Goal: Navigation & Orientation: Understand site structure

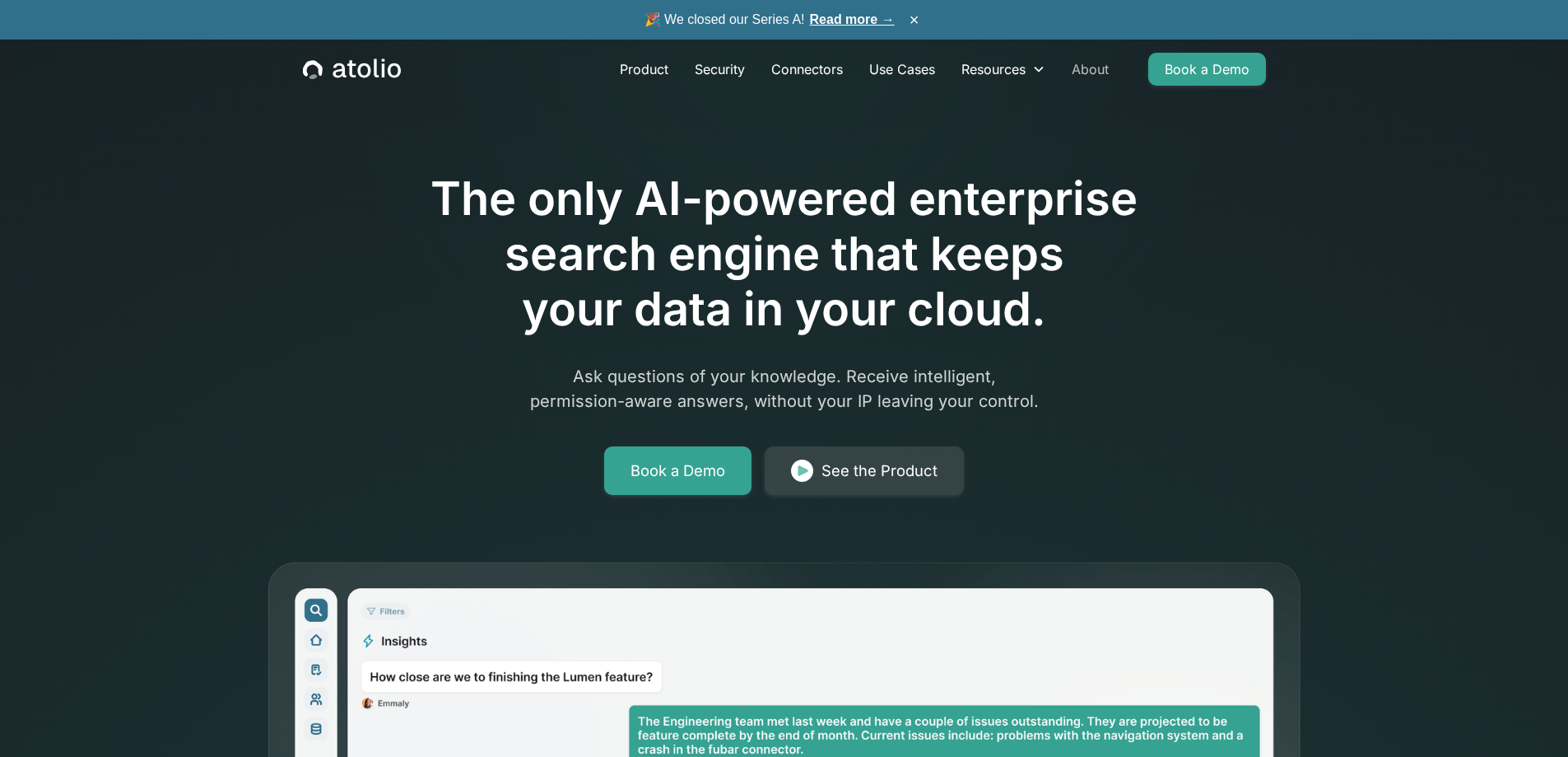
click at [1077, 75] on link "About" at bounding box center [1090, 69] width 64 height 33
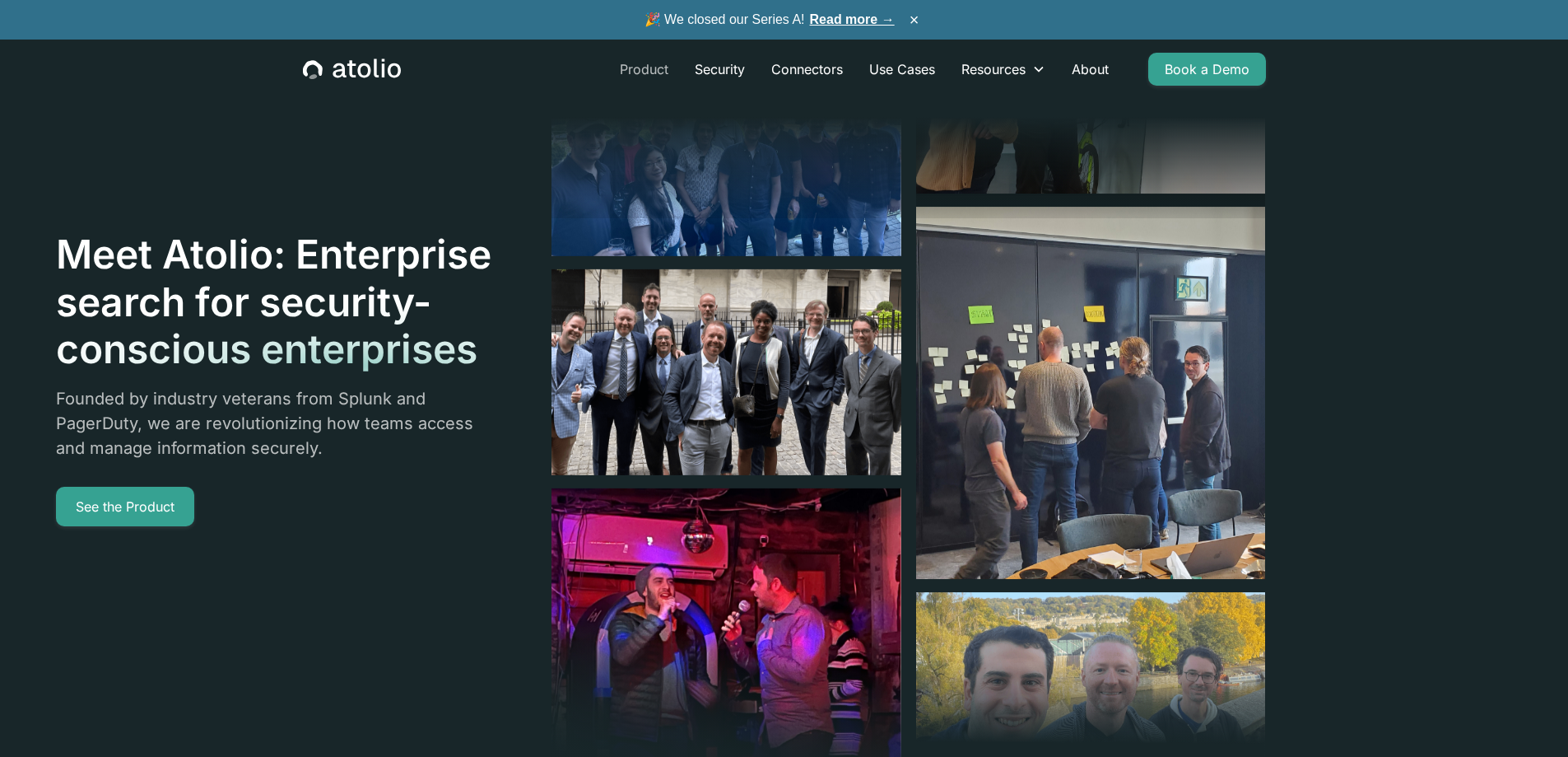
click at [644, 74] on link "Product" at bounding box center [644, 69] width 75 height 33
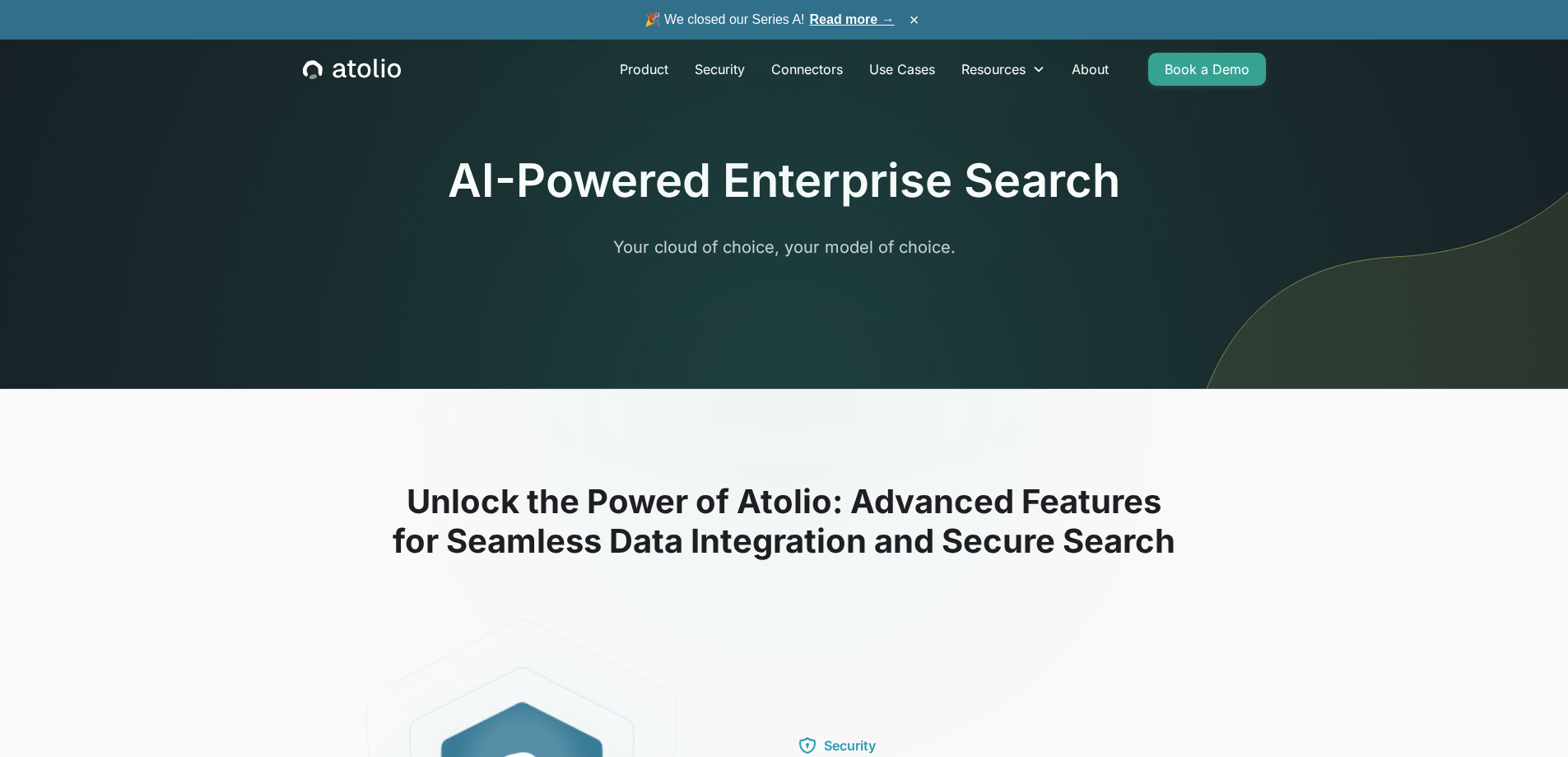
click at [332, 75] on icon "home" at bounding box center [352, 69] width 98 height 22
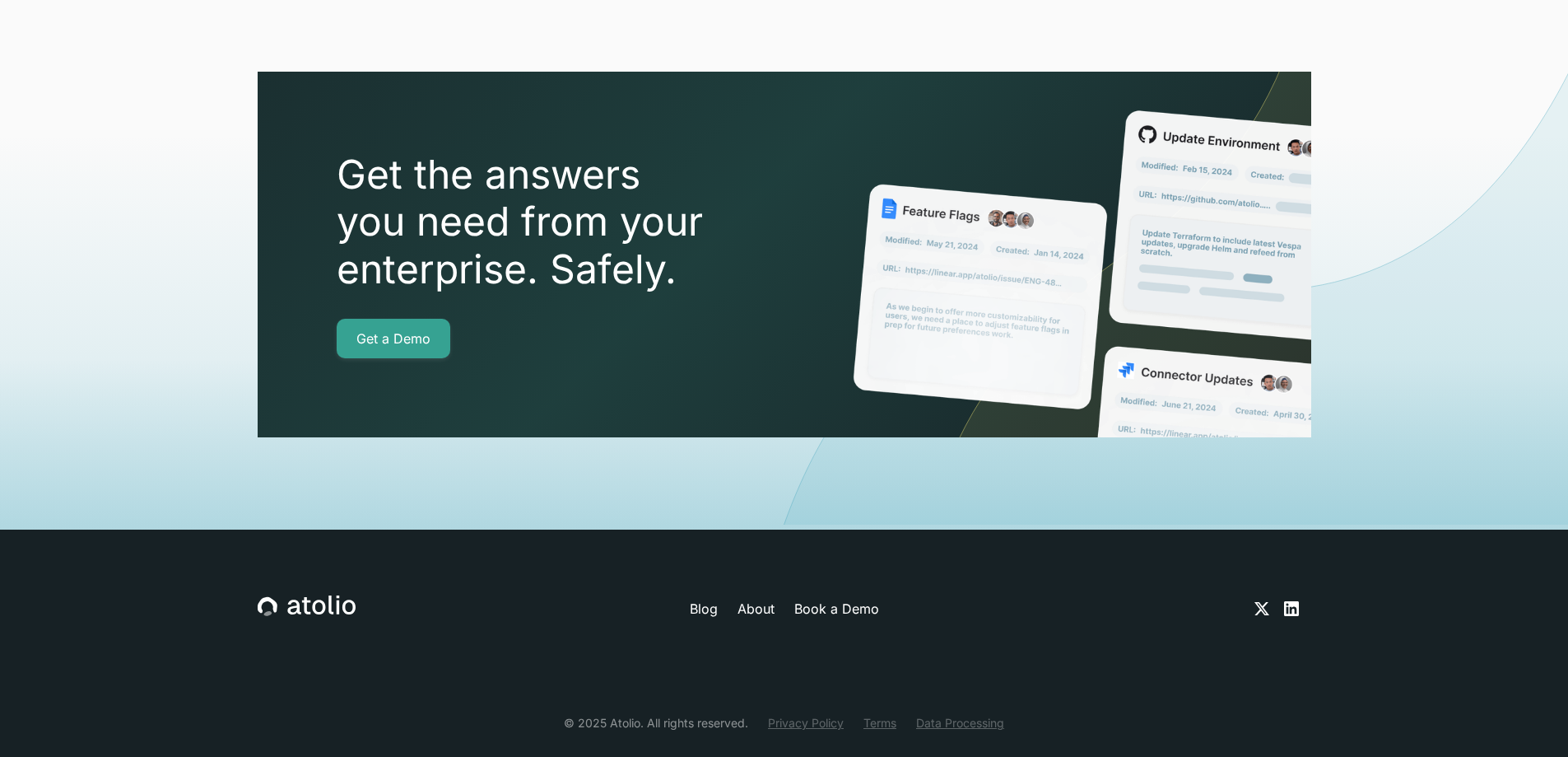
scroll to position [5796, 0]
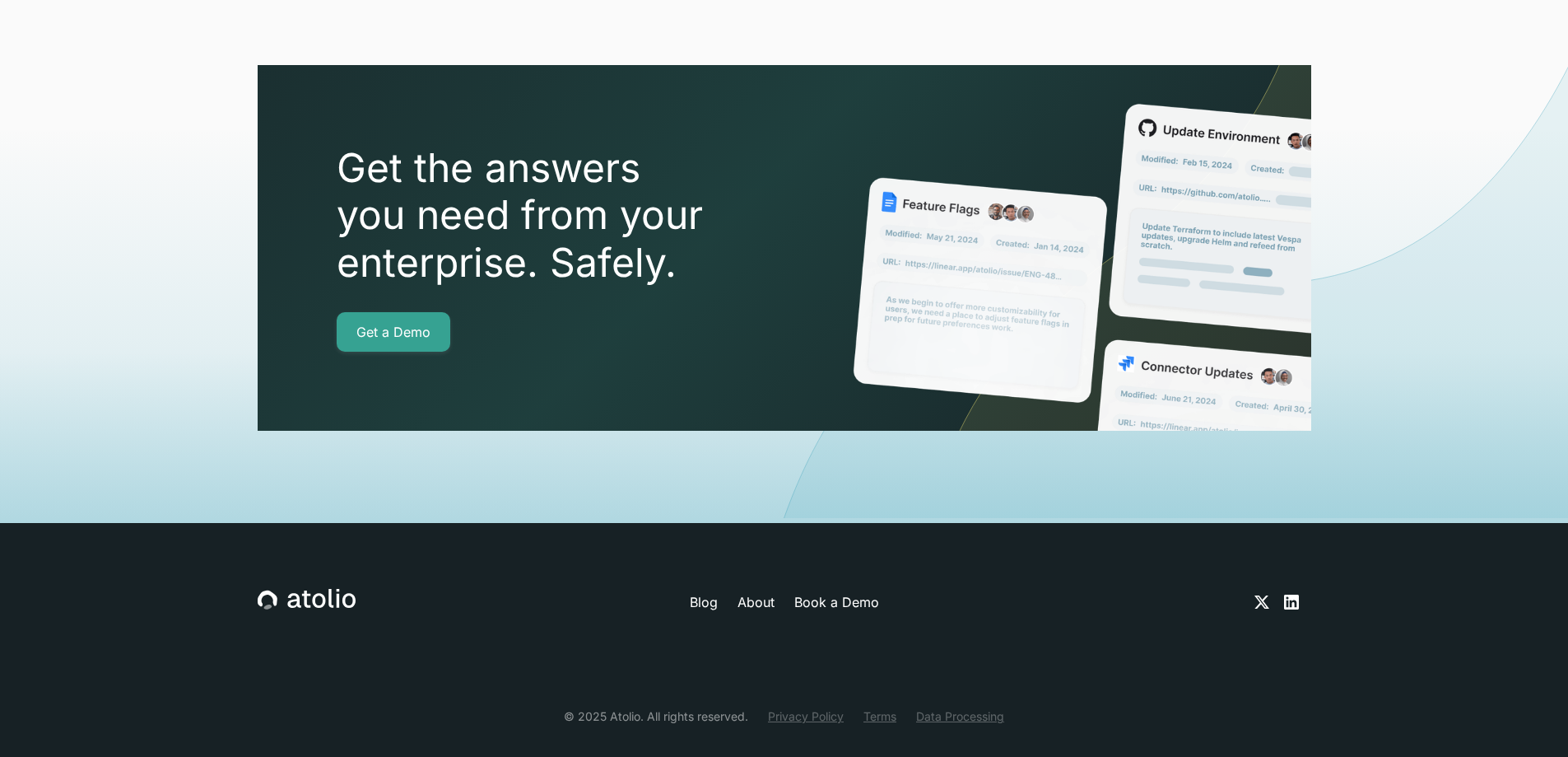
click at [1292, 595] on icon at bounding box center [1292, 602] width 15 height 15
